Goal: Information Seeking & Learning: Find specific fact

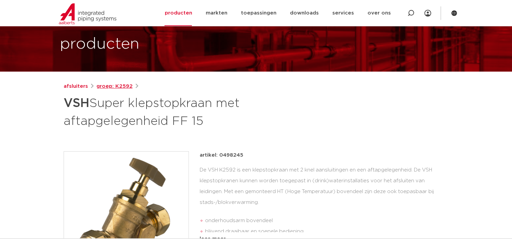
click at [112, 87] on link "groep: K2592" at bounding box center [114, 87] width 36 height 8
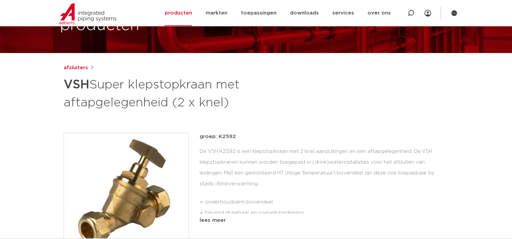
scroll to position [51, 0]
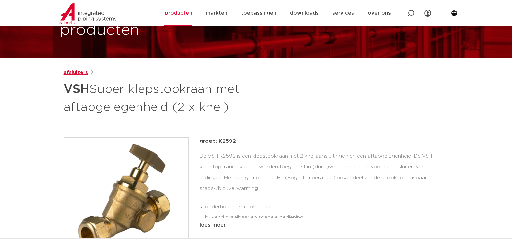
click at [71, 75] on link "afsluiters" at bounding box center [76, 73] width 24 height 8
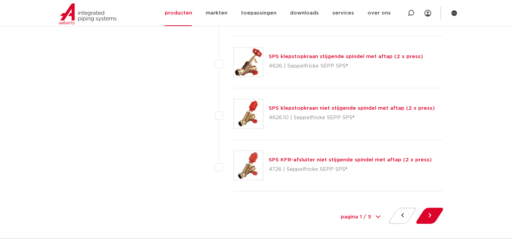
scroll to position [3082, 0]
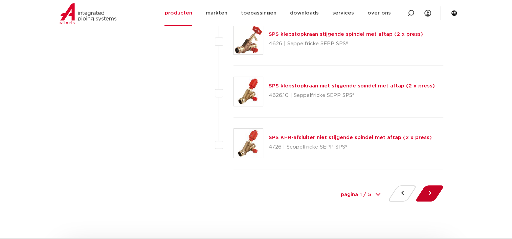
click at [429, 189] on button at bounding box center [429, 194] width 19 height 16
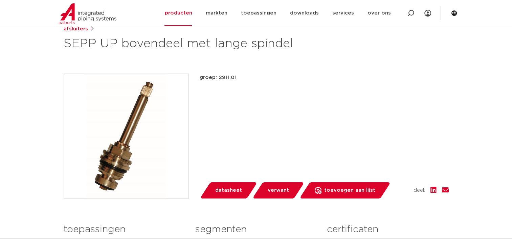
scroll to position [94, 0]
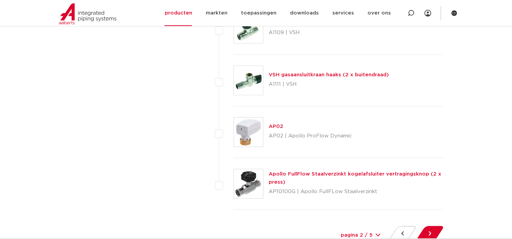
scroll to position [3050, 0]
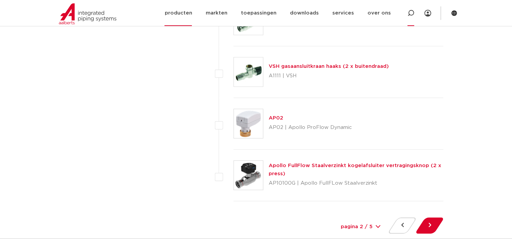
click at [408, 14] on icon at bounding box center [410, 13] width 7 height 7
type input "k2550"
click button "Zoeken" at bounding box center [0, 0] width 0 height 0
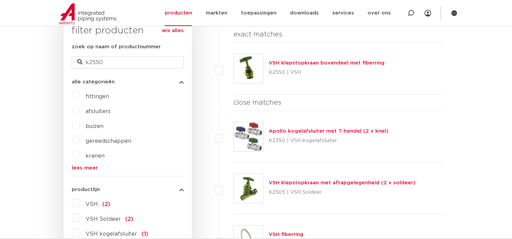
scroll to position [168, 0]
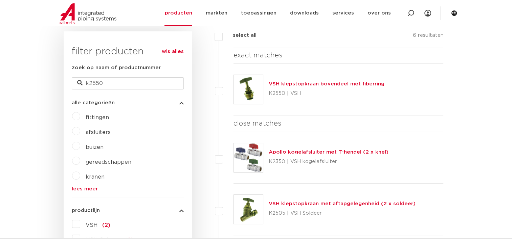
click at [318, 84] on link "VSH klepstopkraan bovendeel met fiberring" at bounding box center [327, 84] width 116 height 5
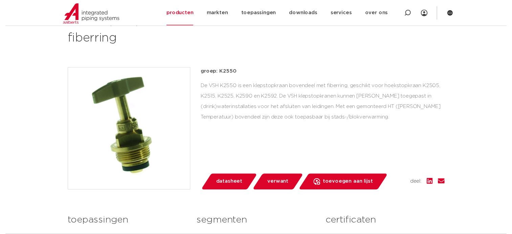
scroll to position [187, 0]
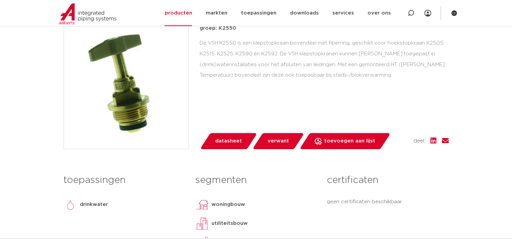
click at [232, 141] on span "datasheet" at bounding box center [228, 141] width 27 height 11
